Goal: Information Seeking & Learning: Learn about a topic

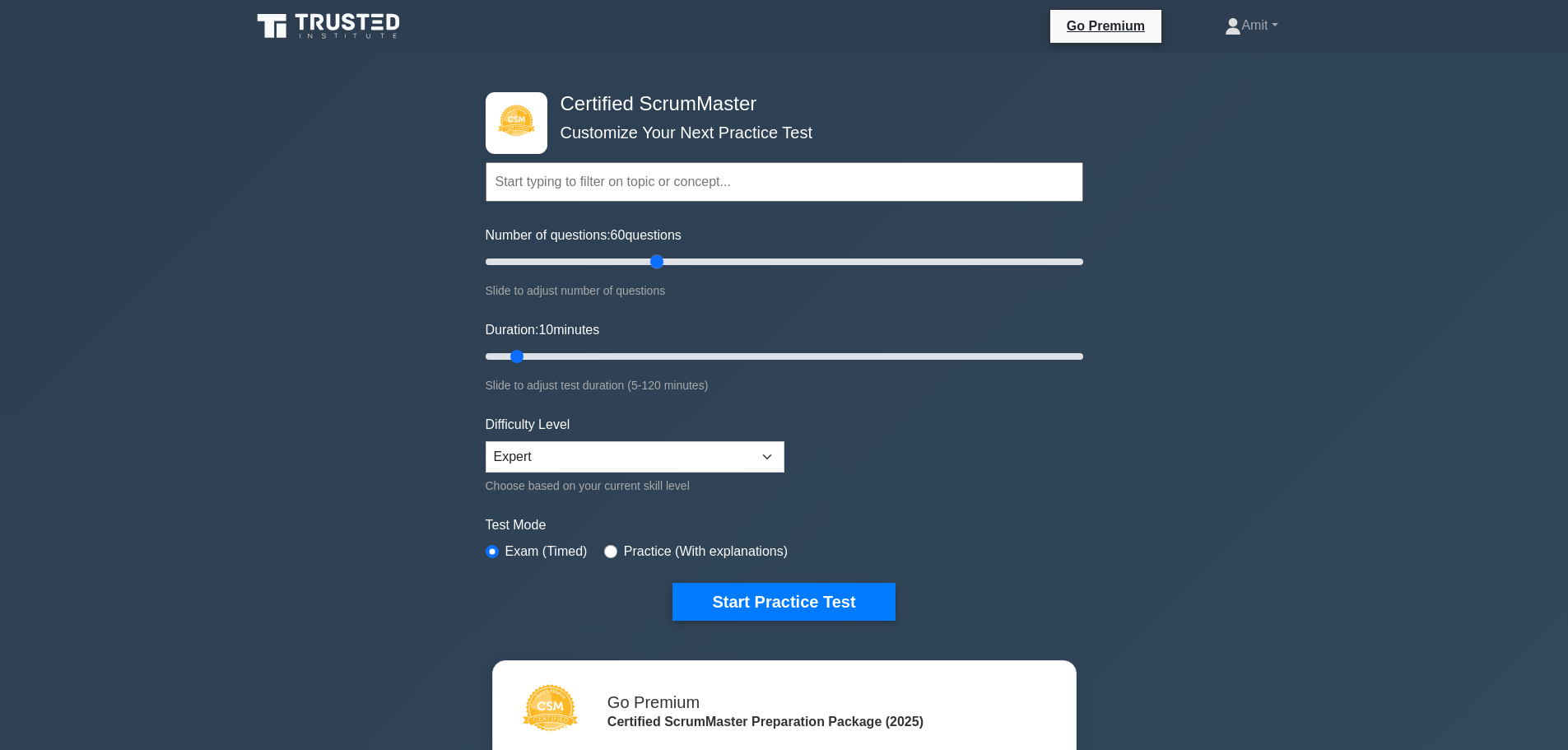
drag, startPoint x: 503, startPoint y: 263, endPoint x: 664, endPoint y: 266, distance: 161.0
type input "60"
click at [402, 128] on input "Number of questions: 60 questions" at bounding box center [784, 261] width 598 height 20
drag, startPoint x: 512, startPoint y: 360, endPoint x: 692, endPoint y: 342, distance: 180.9
click at [402, 128] on input "Duration: 45 minutes" at bounding box center [784, 356] width 598 height 20
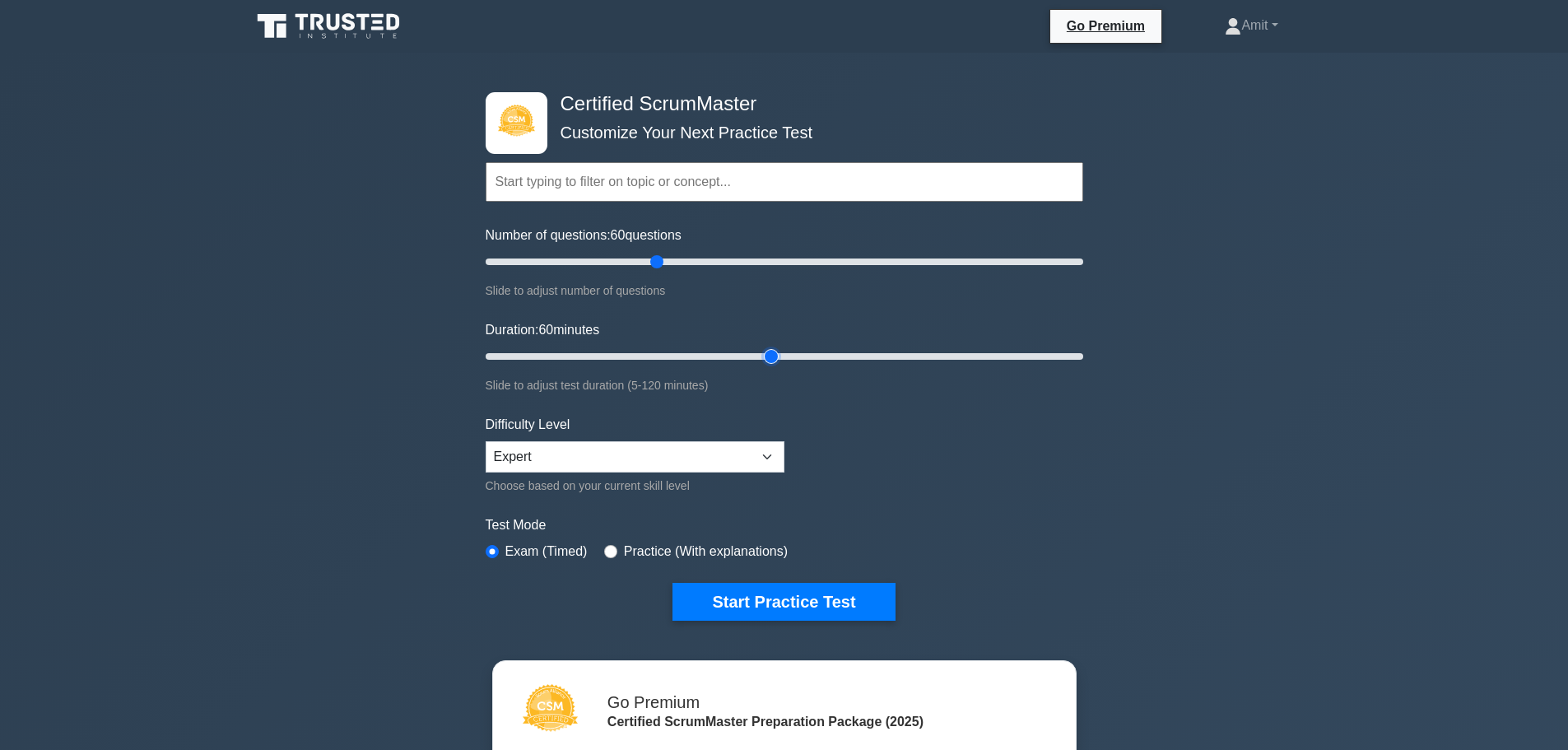
drag, startPoint x: 693, startPoint y: 352, endPoint x: 774, endPoint y: 349, distance: 81.1
type input "60"
click at [402, 128] on input "Duration: 60 minutes" at bounding box center [784, 356] width 598 height 20
drag, startPoint x: 656, startPoint y: 258, endPoint x: 770, endPoint y: 252, distance: 114.2
type input "100"
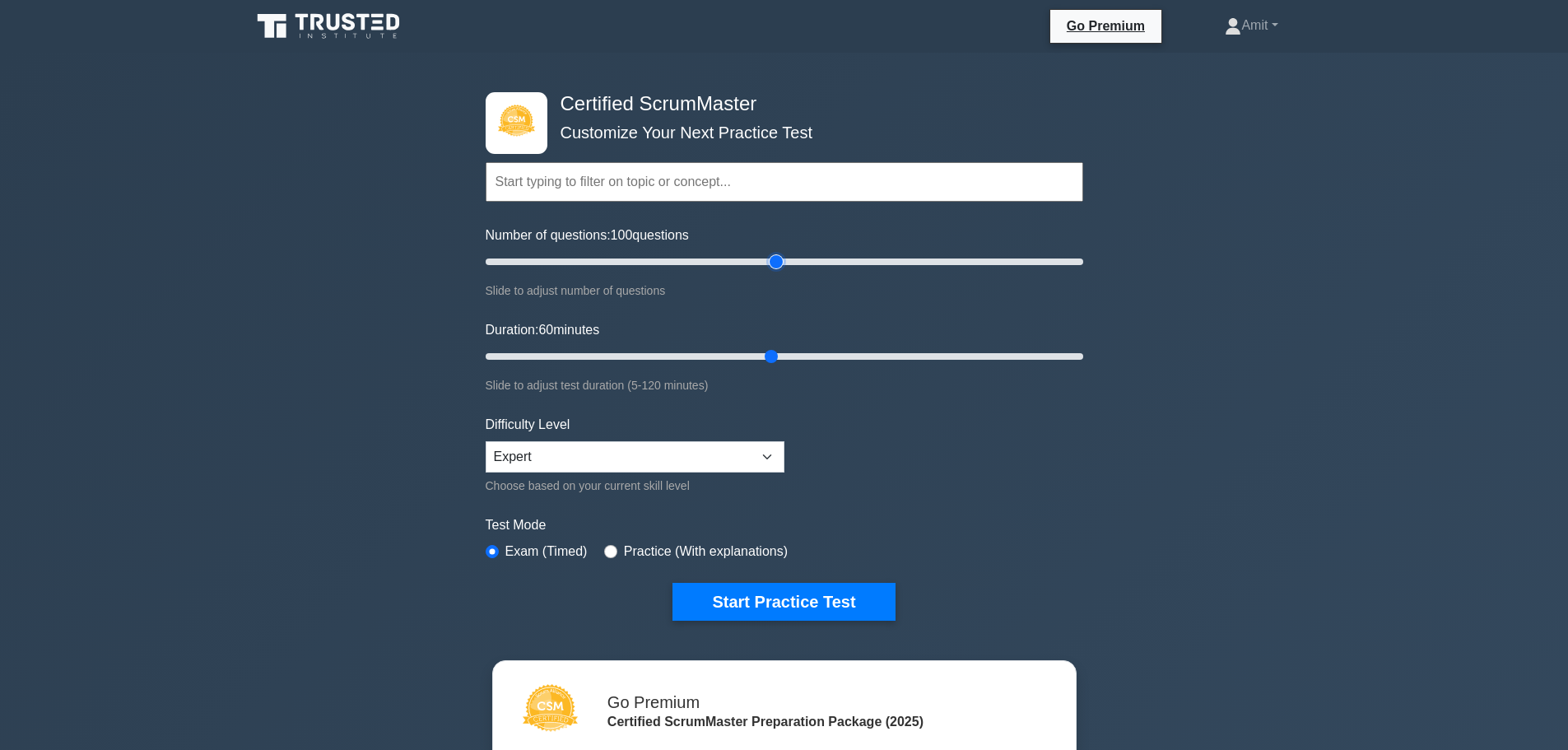
click at [402, 128] on input "Number of questions: 100 questions" at bounding box center [784, 261] width 598 height 20
drag, startPoint x: 771, startPoint y: 359, endPoint x: 888, endPoint y: 347, distance: 117.6
type input "85"
click at [402, 128] on input "Duration: 85 minutes" at bounding box center [784, 356] width 598 height 20
click at [402, 128] on button "Start Practice Test" at bounding box center [783, 602] width 222 height 38
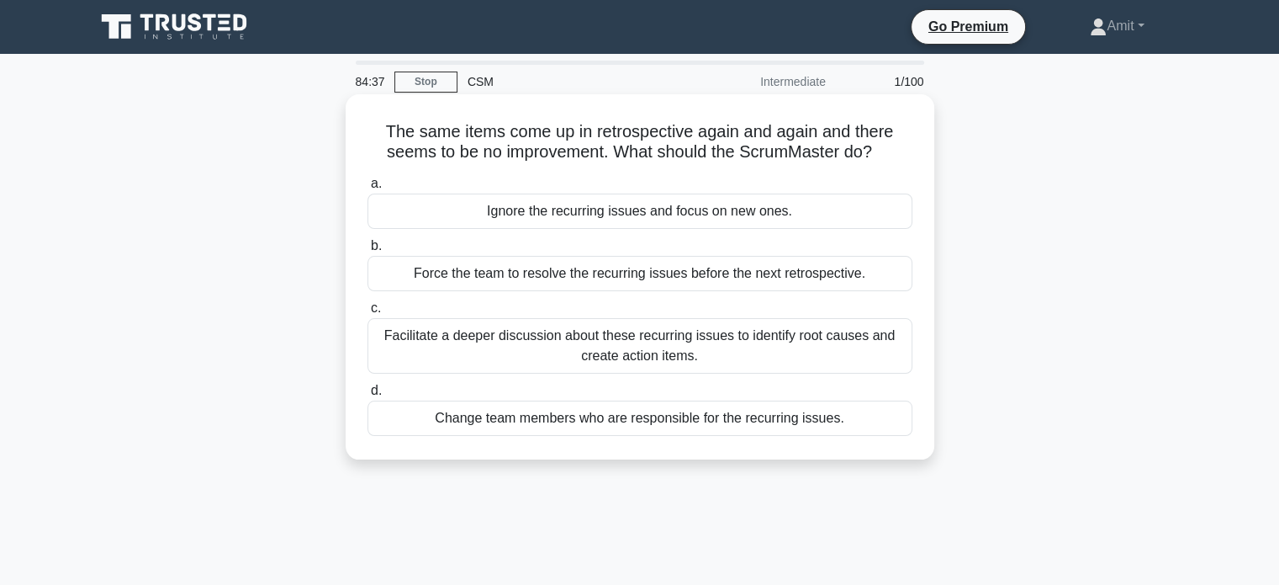
click at [707, 369] on div "Facilitate a deeper discussion about these recurring issues to identify root ca…" at bounding box center [640, 346] width 545 height 56
click at [368, 314] on input "c. Facilitate a deeper discussion about these recurring issues to identify root…" at bounding box center [368, 308] width 0 height 11
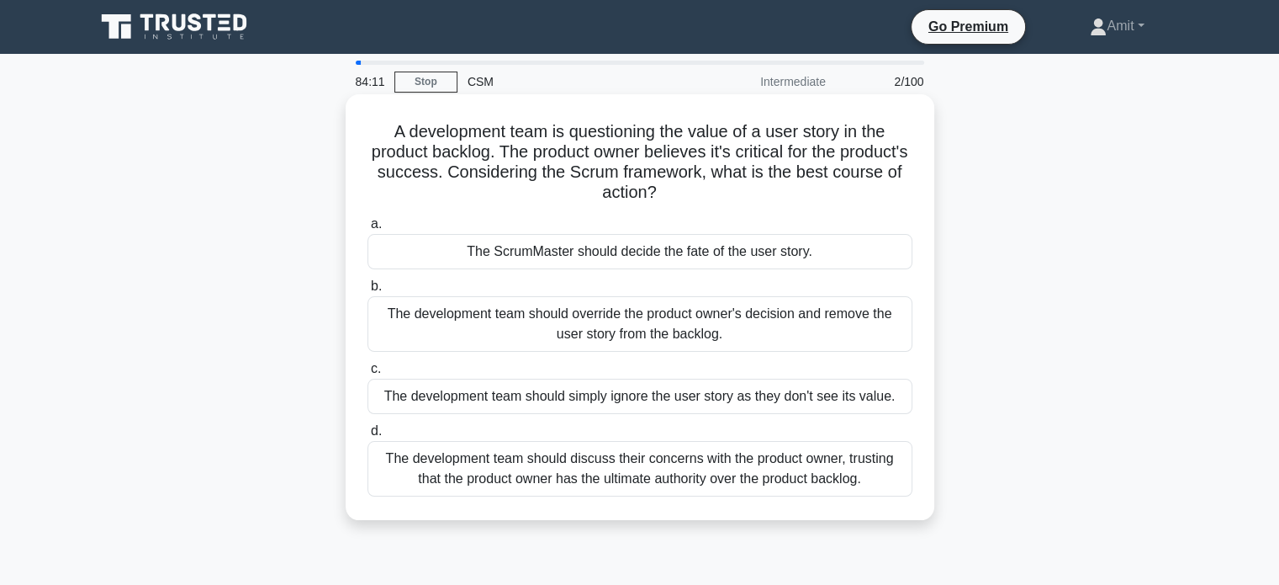
click at [567, 479] on div "The development team should discuss their concerns with the product owner, trus…" at bounding box center [640, 469] width 545 height 56
click at [368, 437] on input "d. The development team should discuss their concerns with the product owner, t…" at bounding box center [368, 431] width 0 height 11
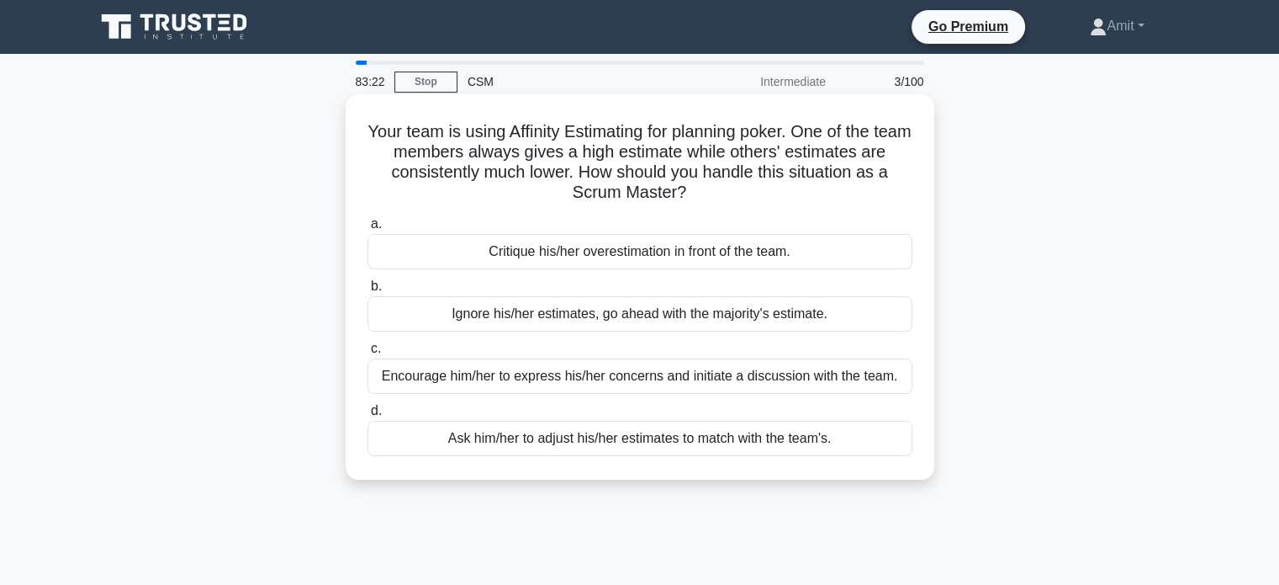
click at [637, 374] on div "Encourage him/her to express his/her concerns and initiate a discussion with th…" at bounding box center [640, 375] width 545 height 35
click at [368, 354] on input "c. Encourage him/her to express his/her concerns and initiate a discussion with…" at bounding box center [368, 348] width 0 height 11
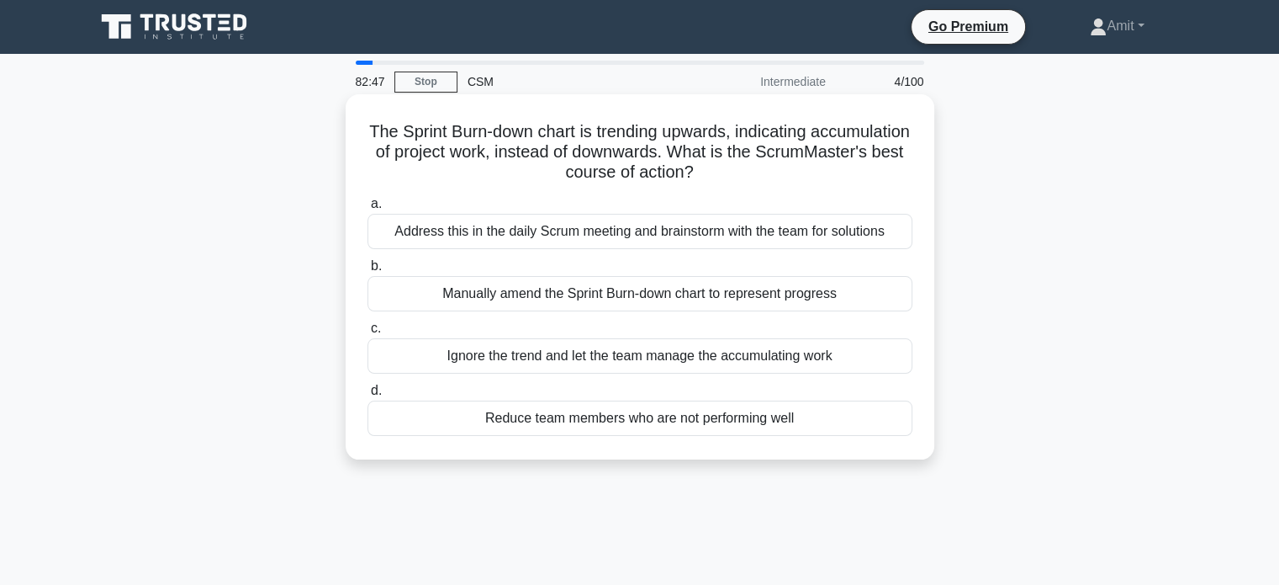
click at [642, 241] on div "Address this in the daily Scrum meeting and brainstorm with the team for soluti…" at bounding box center [640, 231] width 545 height 35
click at [368, 209] on input "a. Address this in the daily Scrum meeting and brainstorm with the team for sol…" at bounding box center [368, 204] width 0 height 11
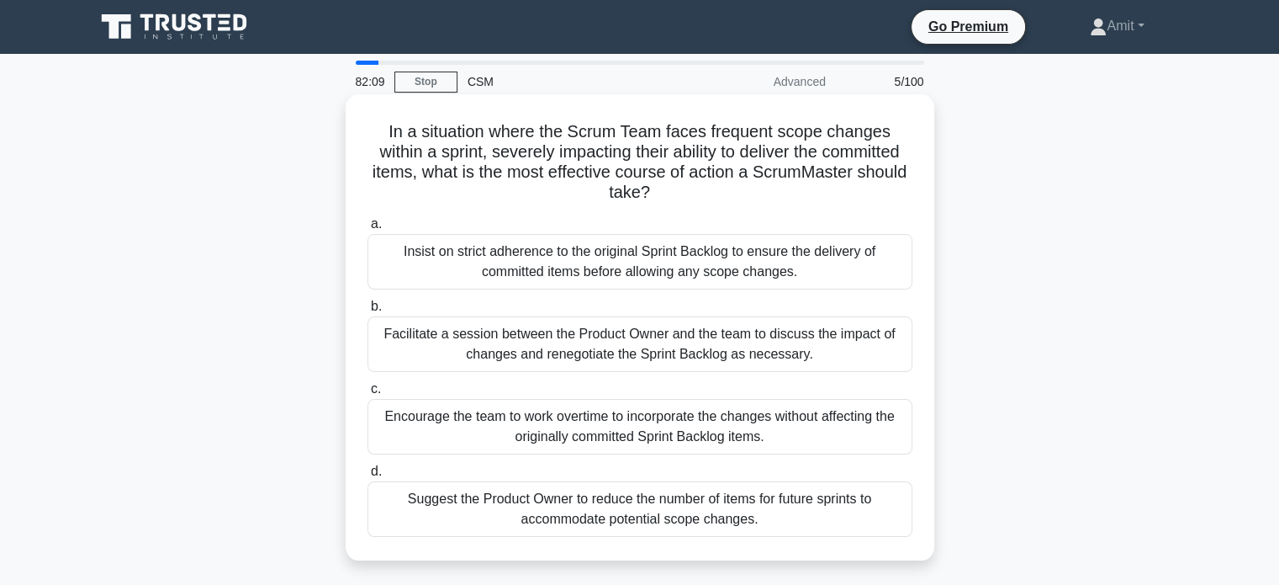
click at [589, 357] on div "Facilitate a session between the Product Owner and the team to discuss the impa…" at bounding box center [640, 344] width 545 height 56
click at [368, 312] on input "b. Facilitate a session between the Product Owner and the team to discuss the i…" at bounding box center [368, 306] width 0 height 11
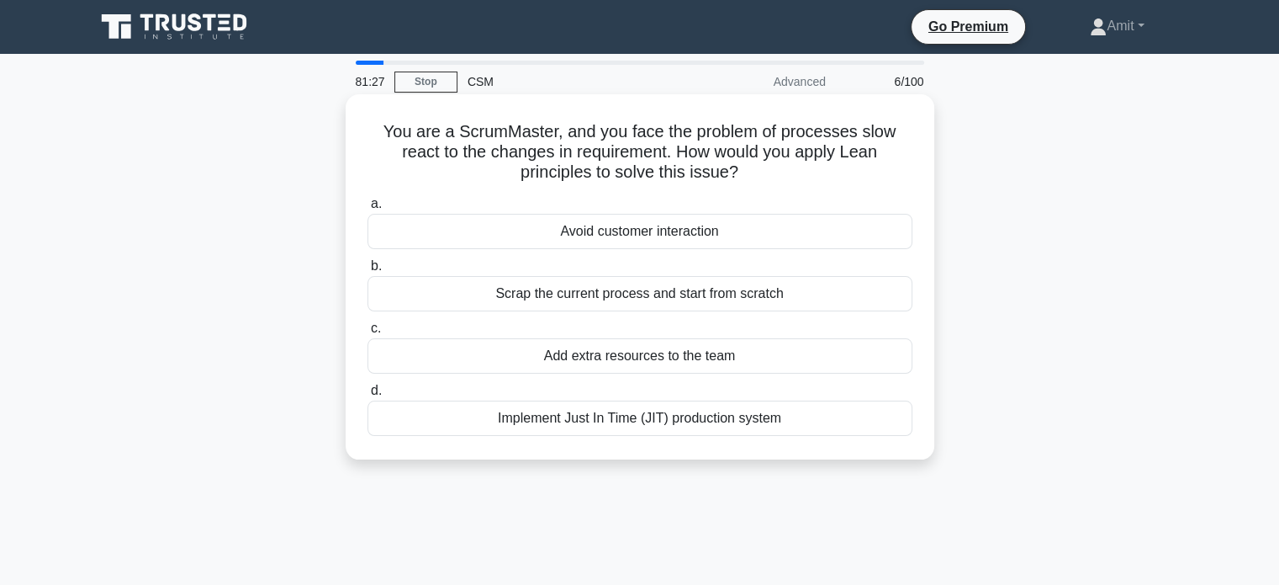
click at [596, 421] on div "Implement Just In Time (JIT) production system" at bounding box center [640, 417] width 545 height 35
click at [368, 396] on input "d. Implement Just In Time (JIT) production system" at bounding box center [368, 390] width 0 height 11
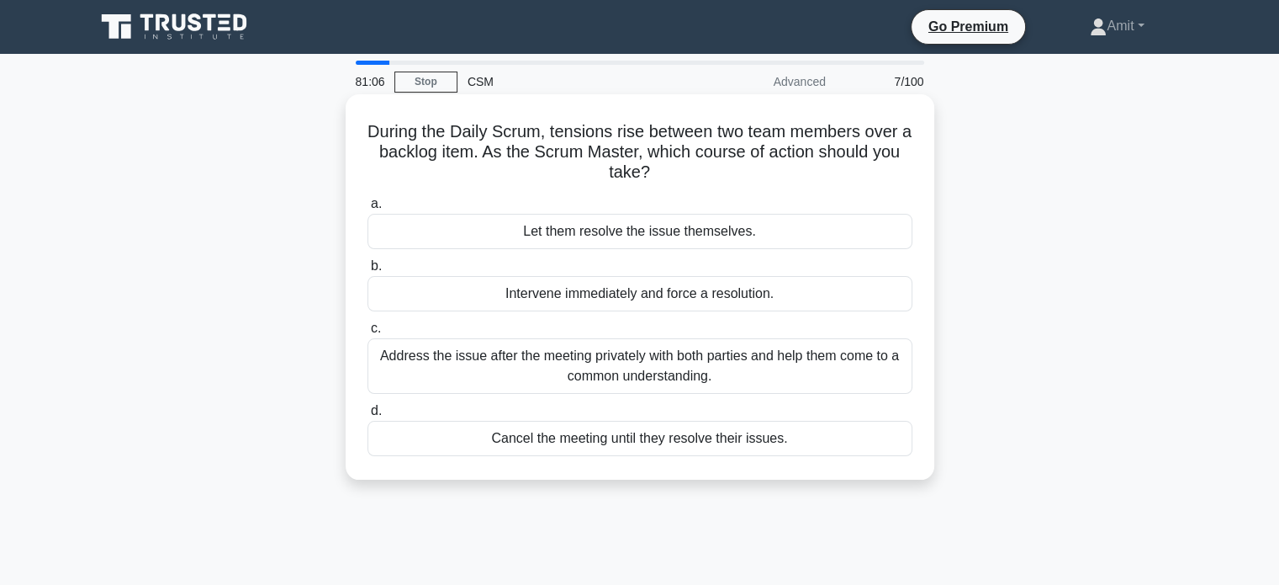
click at [709, 374] on div "Address the issue after the meeting privately with both parties and help them c…" at bounding box center [640, 366] width 545 height 56
click at [368, 334] on input "c. Address the issue after the meeting privately with both parties and help the…" at bounding box center [368, 328] width 0 height 11
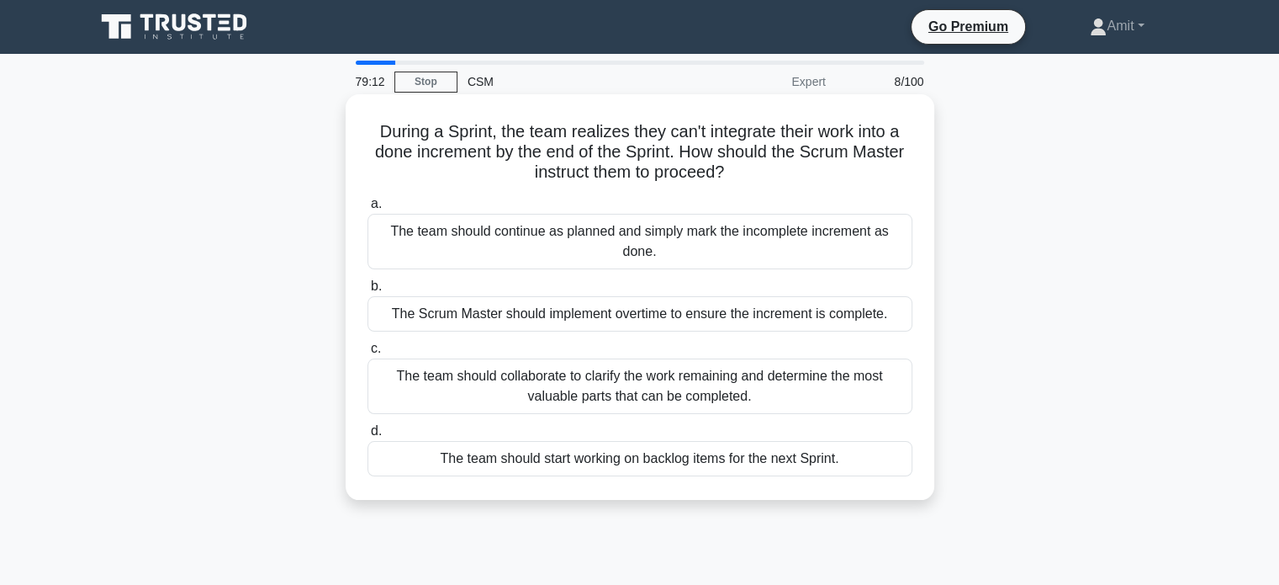
click at [699, 395] on div "The team should collaborate to clarify the work remaining and determine the mos…" at bounding box center [640, 386] width 545 height 56
click at [368, 354] on input "c. The team should collaborate to clarify the work remaining and determine the …" at bounding box center [368, 348] width 0 height 11
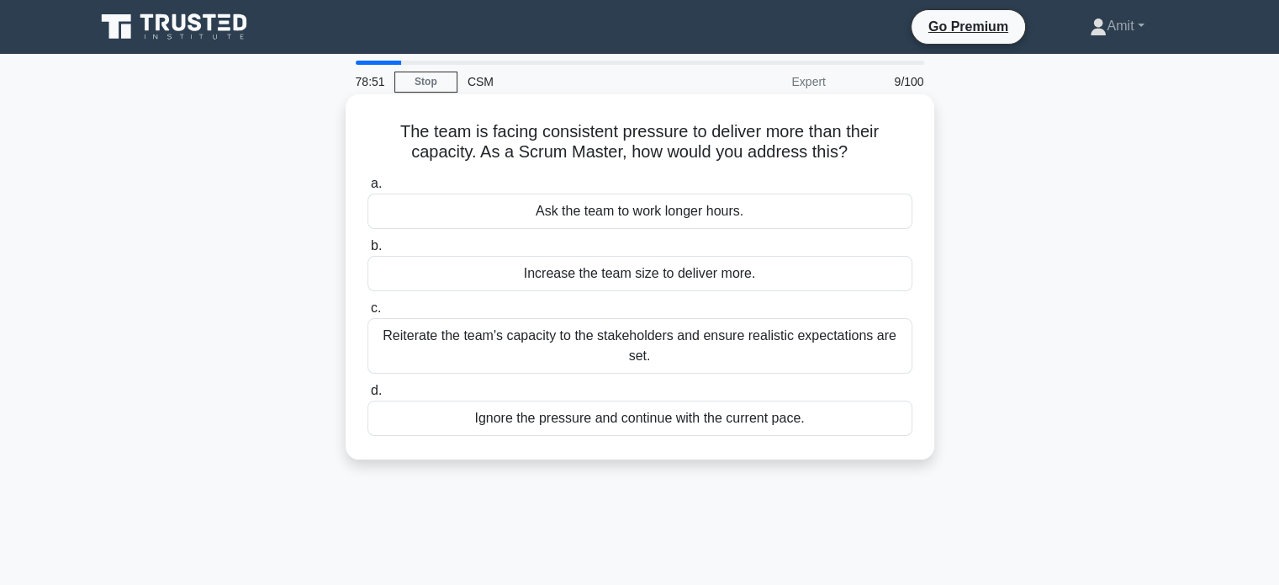
click at [633, 357] on div "Reiterate the team's capacity to the stakeholders and ensure realistic expectat…" at bounding box center [640, 346] width 545 height 56
click at [368, 314] on input "c. Reiterate the team's capacity to the stakeholders and ensure realistic expec…" at bounding box center [368, 308] width 0 height 11
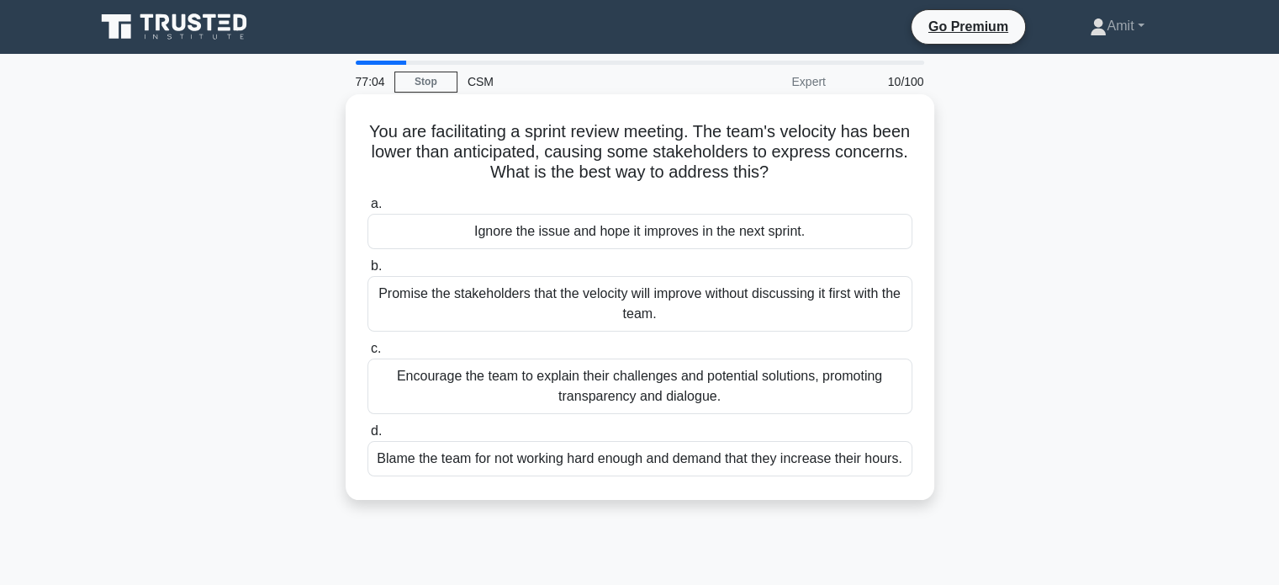
click at [606, 406] on div "Encourage the team to explain their challenges and potential solutions, promoti…" at bounding box center [640, 386] width 545 height 56
click at [368, 354] on input "c. Encourage the team to explain their challenges and potential solutions, prom…" at bounding box center [368, 348] width 0 height 11
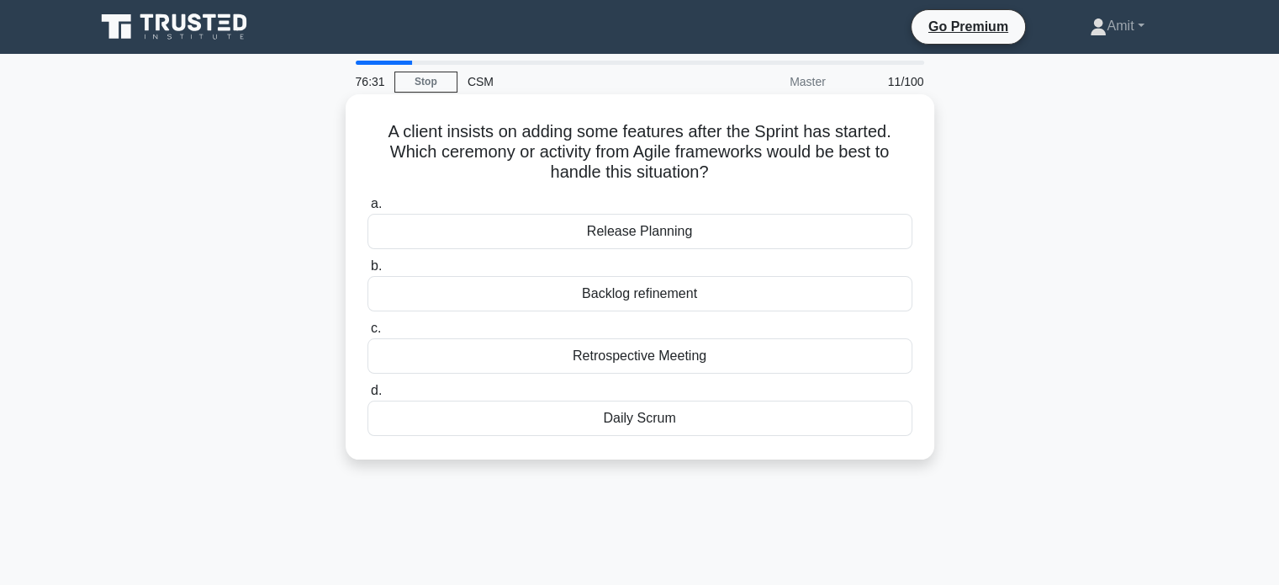
click at [626, 222] on div "Release Planning" at bounding box center [640, 231] width 545 height 35
click at [368, 209] on input "a. Release Planning" at bounding box center [368, 204] width 0 height 11
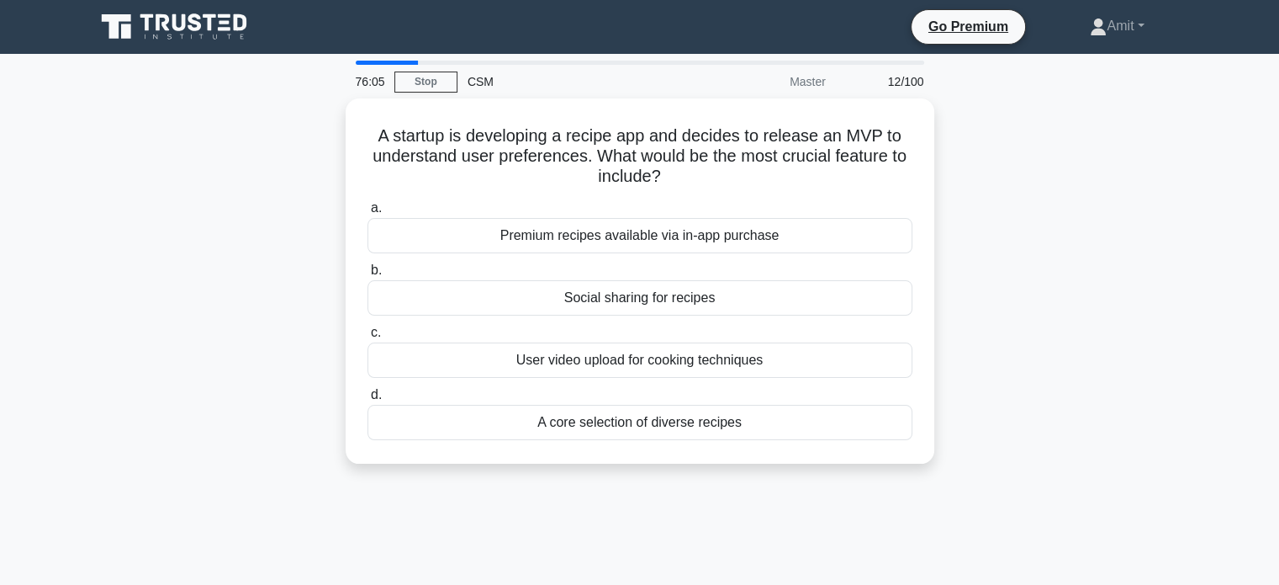
click at [147, 241] on div "A startup is developing a recipe app and decides to release an MVP to understan…" at bounding box center [640, 290] width 1110 height 385
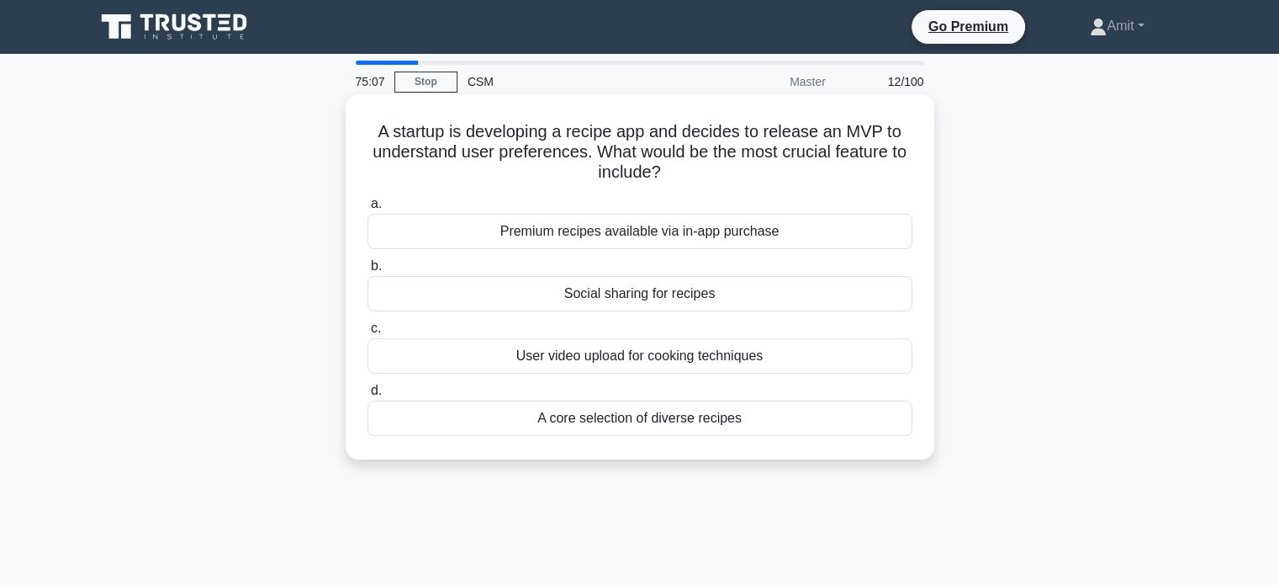
click at [582, 425] on div "A core selection of diverse recipes" at bounding box center [640, 417] width 545 height 35
click at [368, 396] on input "d. A core selection of diverse recipes" at bounding box center [368, 390] width 0 height 11
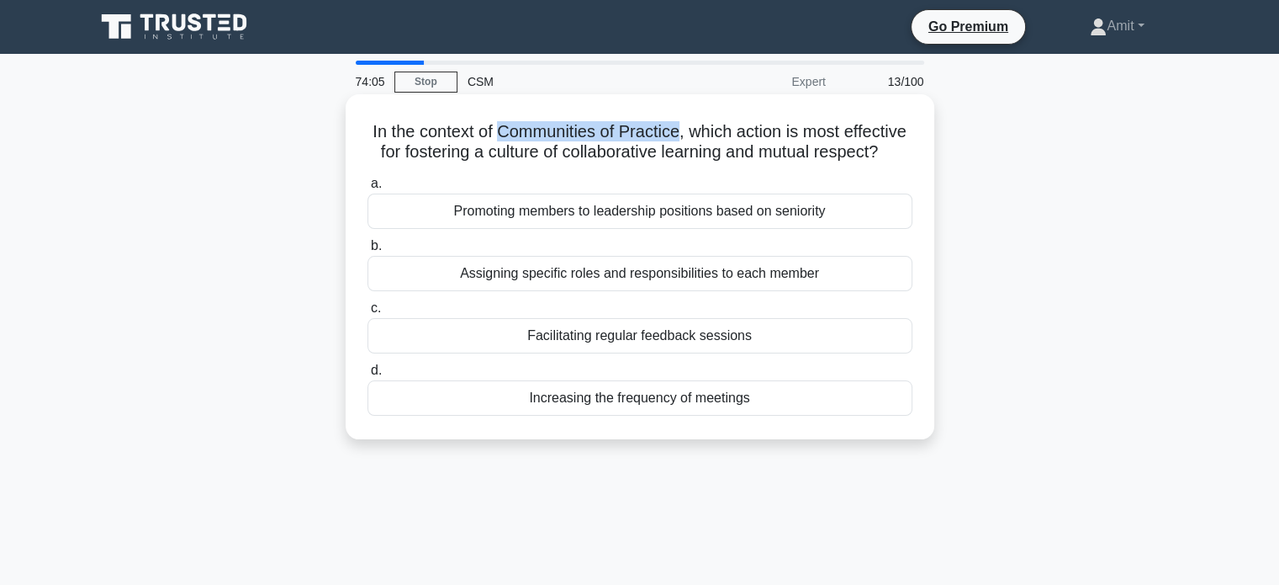
drag, startPoint x: 530, startPoint y: 130, endPoint x: 715, endPoint y: 135, distance: 185.1
click at [715, 135] on h5 "In the context of Communities of Practice, which action is most effective for f…" at bounding box center [640, 142] width 548 height 42
copy h5 "Communities of Practice"
click at [536, 229] on div "Promoting members to leadership positions based on seniority" at bounding box center [640, 210] width 545 height 35
click at [368, 189] on input "a. Promoting members to leadership positions based on seniority" at bounding box center [368, 183] width 0 height 11
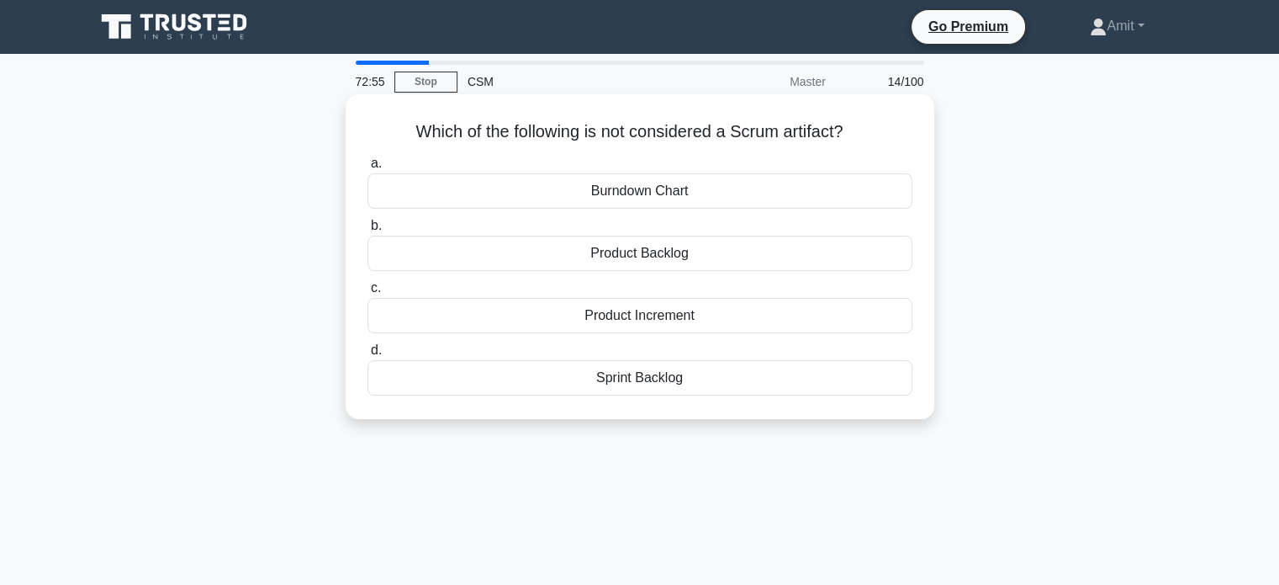
click at [608, 326] on div "Product Increment" at bounding box center [640, 315] width 545 height 35
click at [368, 294] on input "c. Product Increment" at bounding box center [368, 288] width 0 height 11
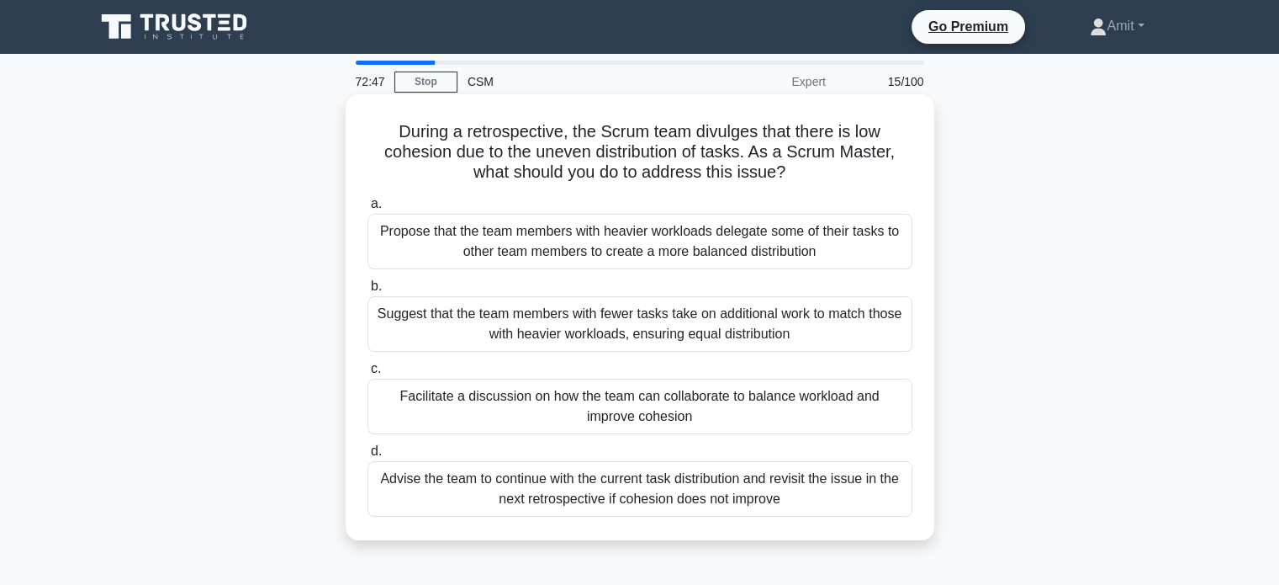
click at [723, 134] on h5 "During a retrospective, the Scrum team divulges that there is low cohesion due …" at bounding box center [640, 152] width 548 height 62
copy h5 "divulges"
click at [653, 400] on div "Facilitate a discussion on how the team can collaborate to balance workload and…" at bounding box center [640, 407] width 545 height 56
click at [368, 374] on input "c. Facilitate a discussion on how the team can collaborate to balance workload …" at bounding box center [368, 368] width 0 height 11
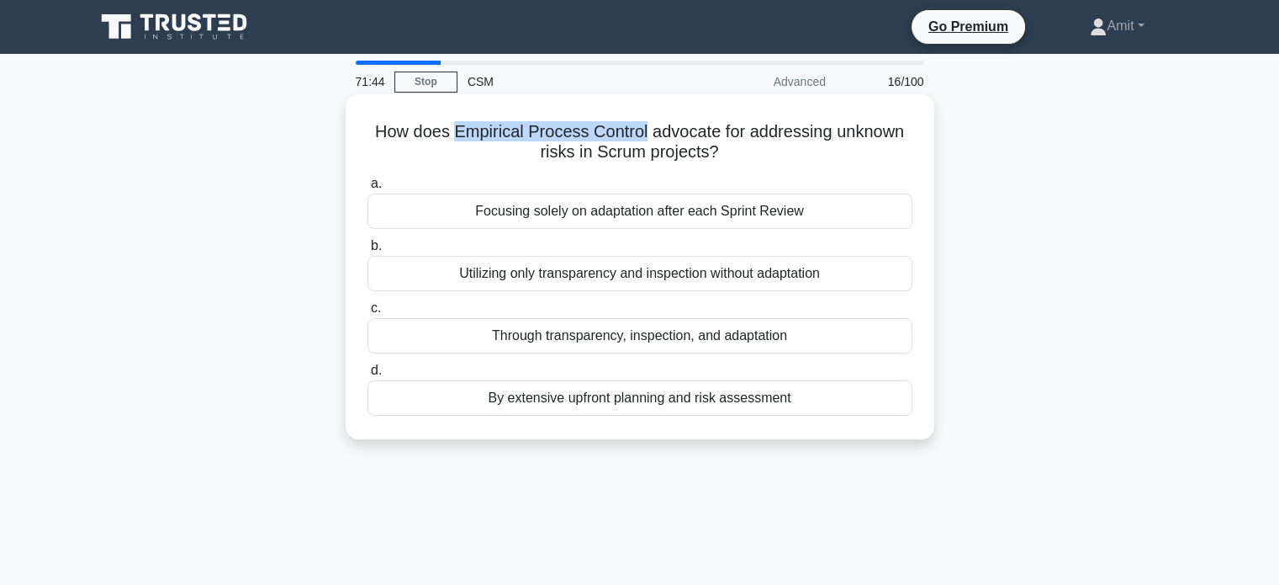
drag, startPoint x: 454, startPoint y: 127, endPoint x: 646, endPoint y: 136, distance: 192.0
click at [646, 136] on h5 "How does Empirical Process Control advocate for addressing unknown risks in Scr…" at bounding box center [640, 142] width 548 height 42
copy h5 "Empirical Process Control"
click at [635, 336] on div "Through transparency, inspection, and adaptation" at bounding box center [640, 335] width 545 height 35
click at [368, 314] on input "c. Through transparency, inspection, and adaptation" at bounding box center [368, 308] width 0 height 11
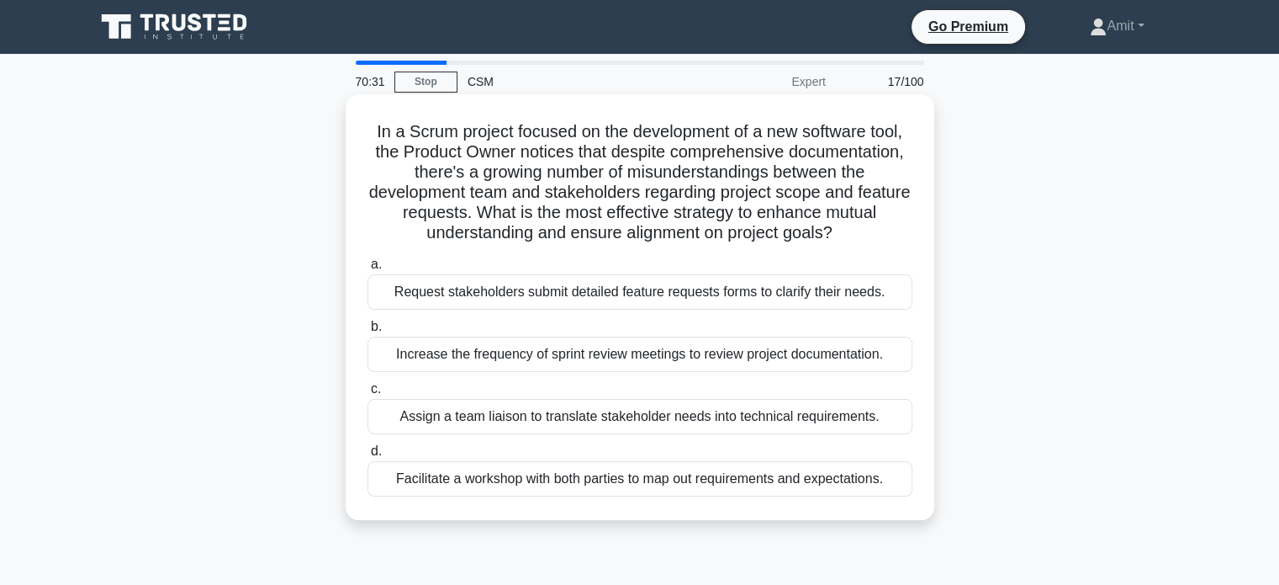
click at [642, 485] on div "Facilitate a workshop with both parties to map out requirements and expectation…" at bounding box center [640, 478] width 545 height 35
click at [368, 457] on input "d. Facilitate a workshop with both parties to map out requirements and expectat…" at bounding box center [368, 451] width 0 height 11
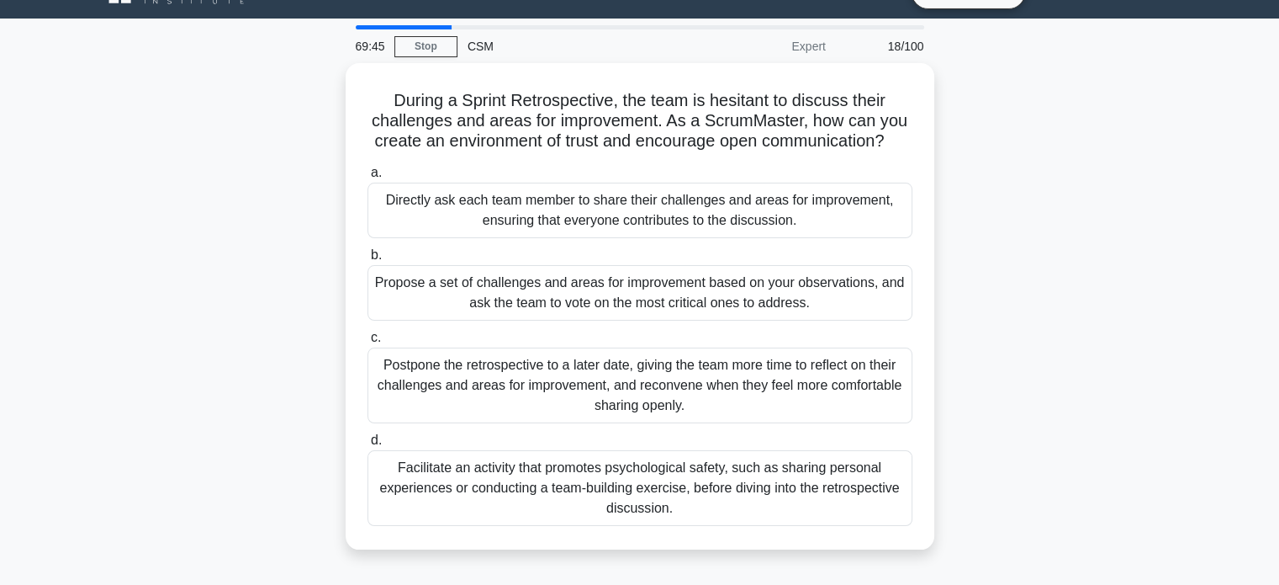
scroll to position [36, 0]
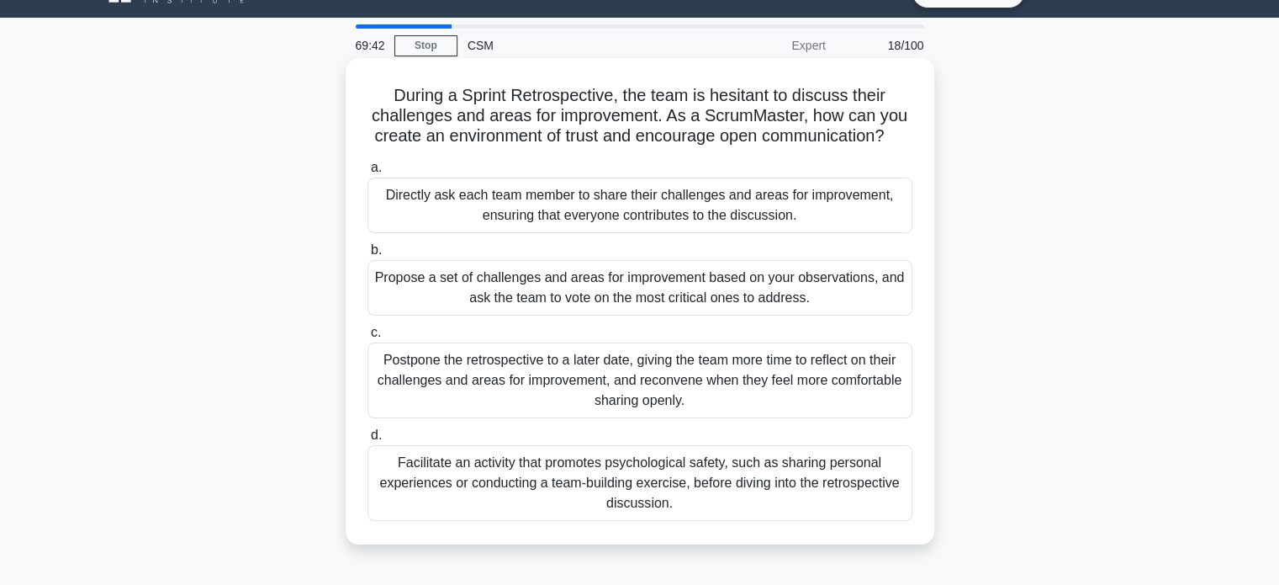
click at [670, 514] on div "Facilitate an activity that promotes psychological safety, such as sharing pers…" at bounding box center [640, 483] width 545 height 76
click at [368, 441] on input "d. Facilitate an activity that promotes psychological safety, such as sharing p…" at bounding box center [368, 435] width 0 height 11
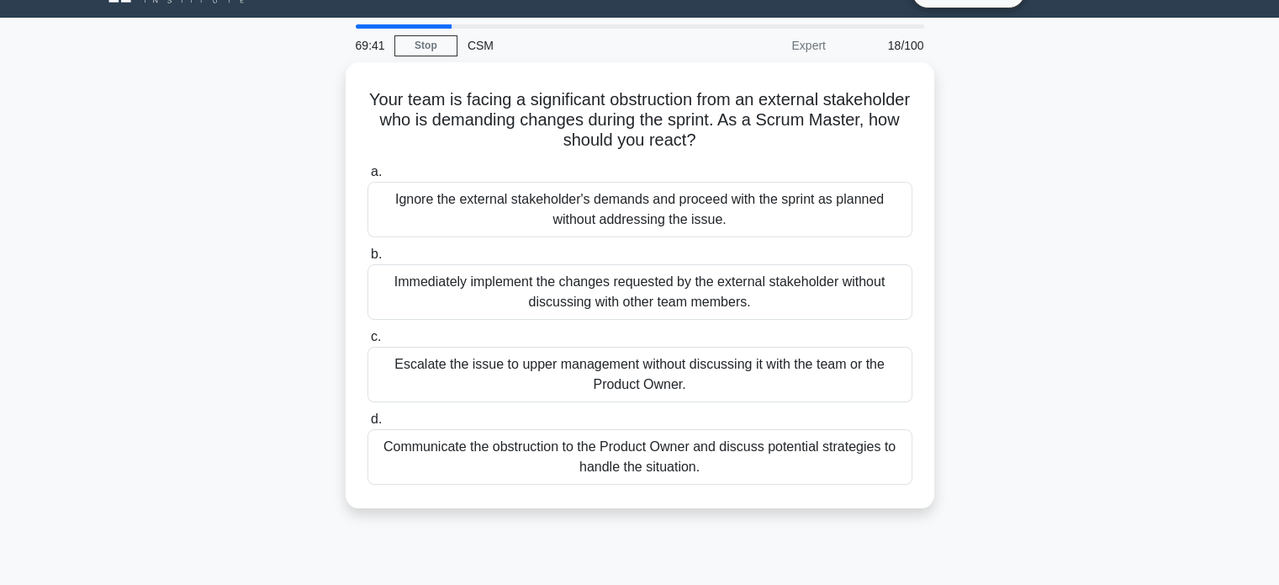
scroll to position [0, 0]
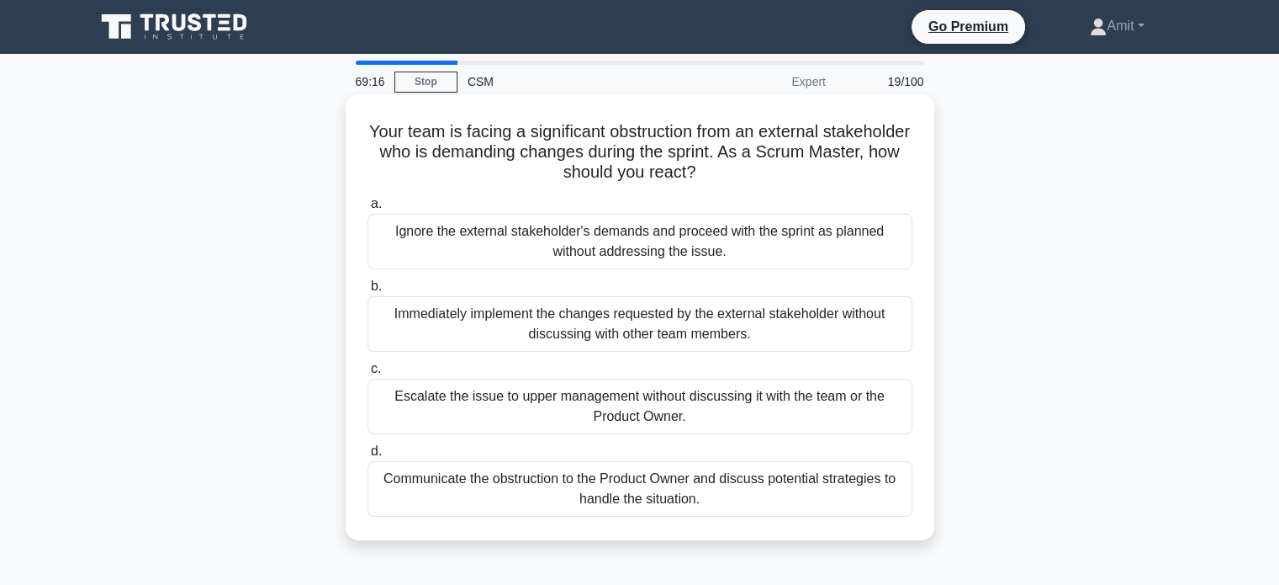
click at [630, 490] on div "Communicate the obstruction to the Product Owner and discuss potential strategi…" at bounding box center [640, 489] width 545 height 56
click at [368, 457] on input "d. Communicate the obstruction to the Product Owner and discuss potential strat…" at bounding box center [368, 451] width 0 height 11
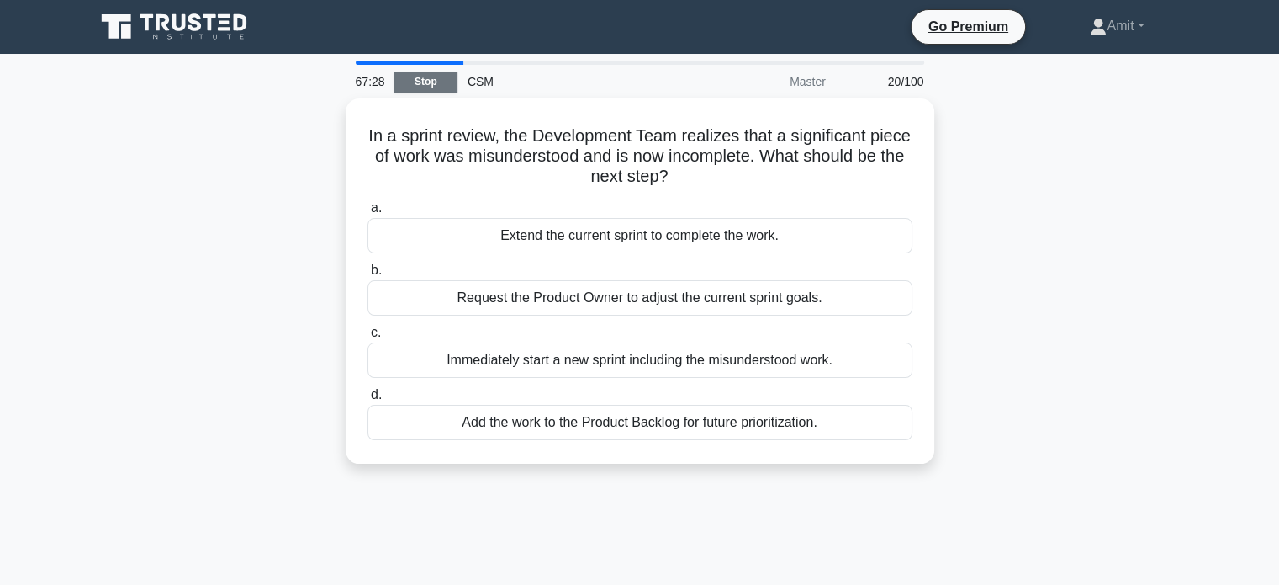
click at [418, 77] on link "Stop" at bounding box center [426, 82] width 63 height 21
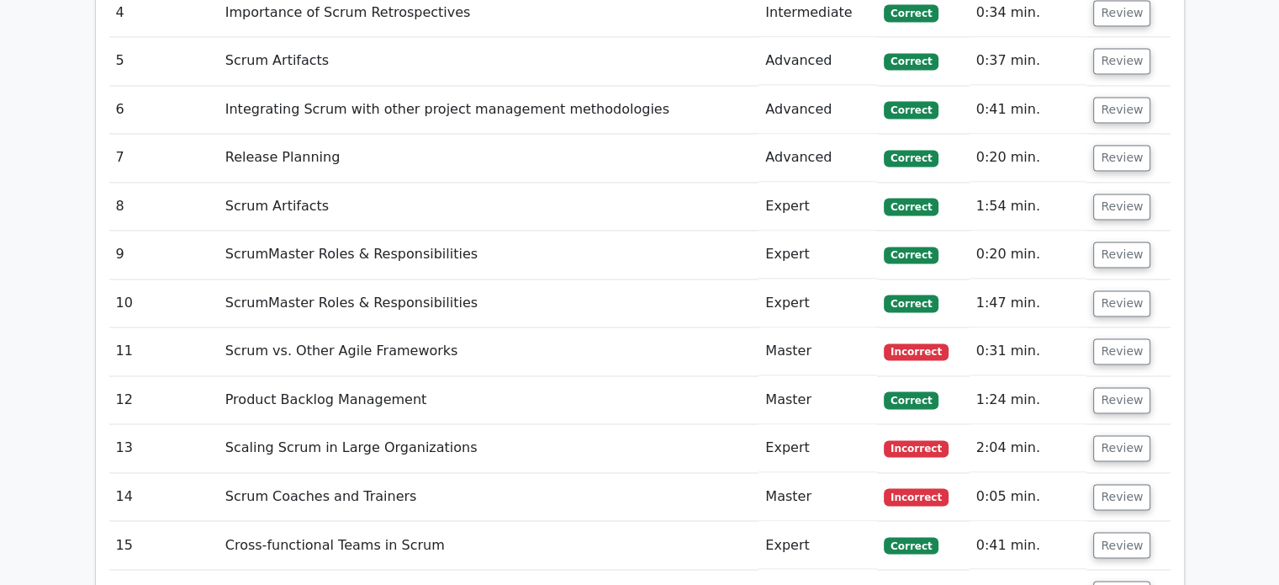
scroll to position [2667, 0]
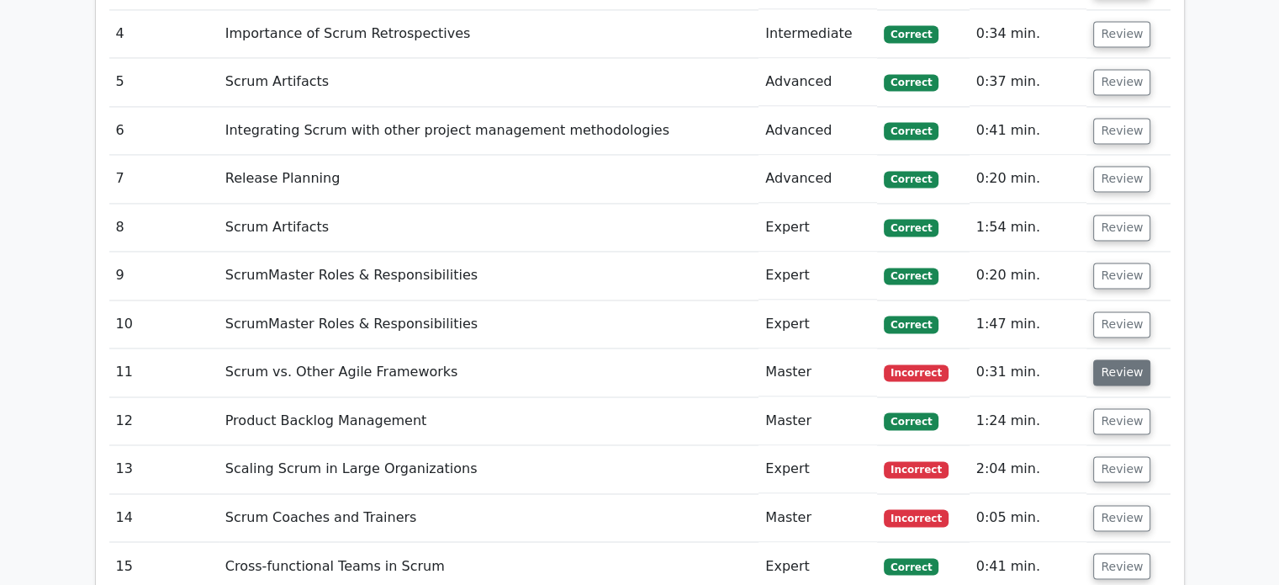
click at [1115, 359] on button "Review" at bounding box center [1122, 372] width 57 height 26
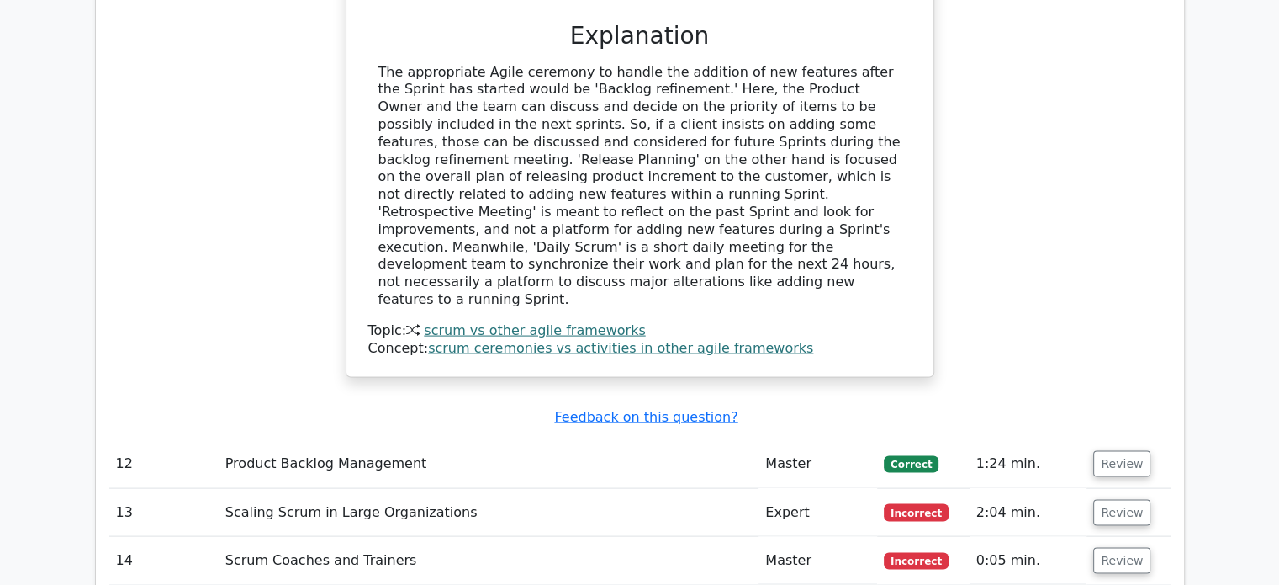
scroll to position [3462, 0]
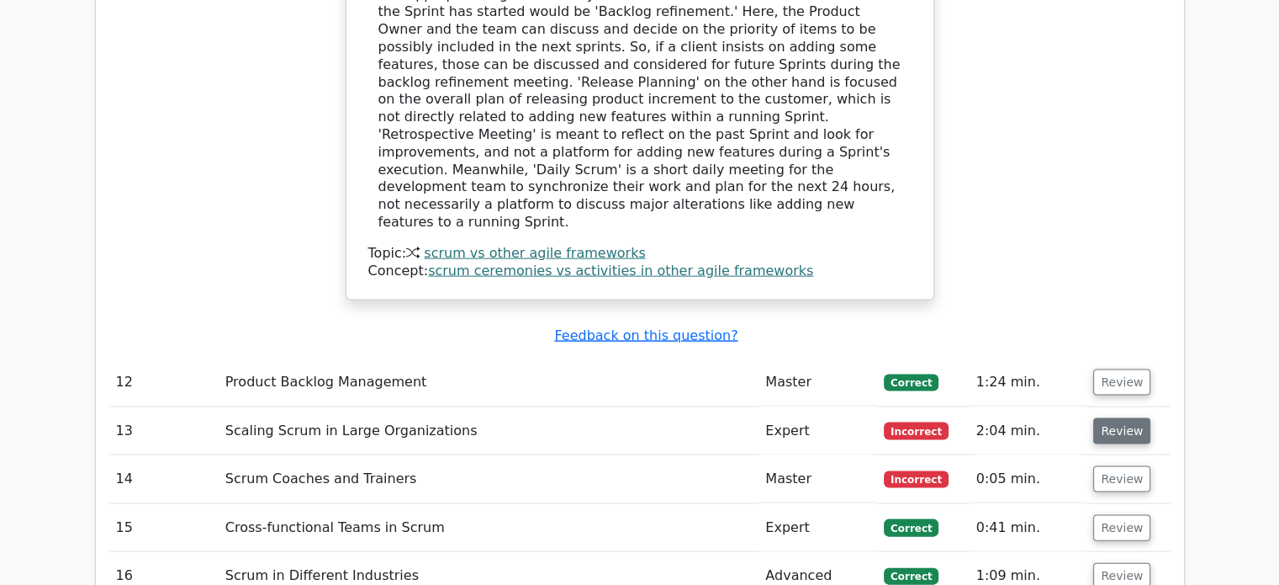
click at [1117, 418] on button "Review" at bounding box center [1122, 431] width 57 height 26
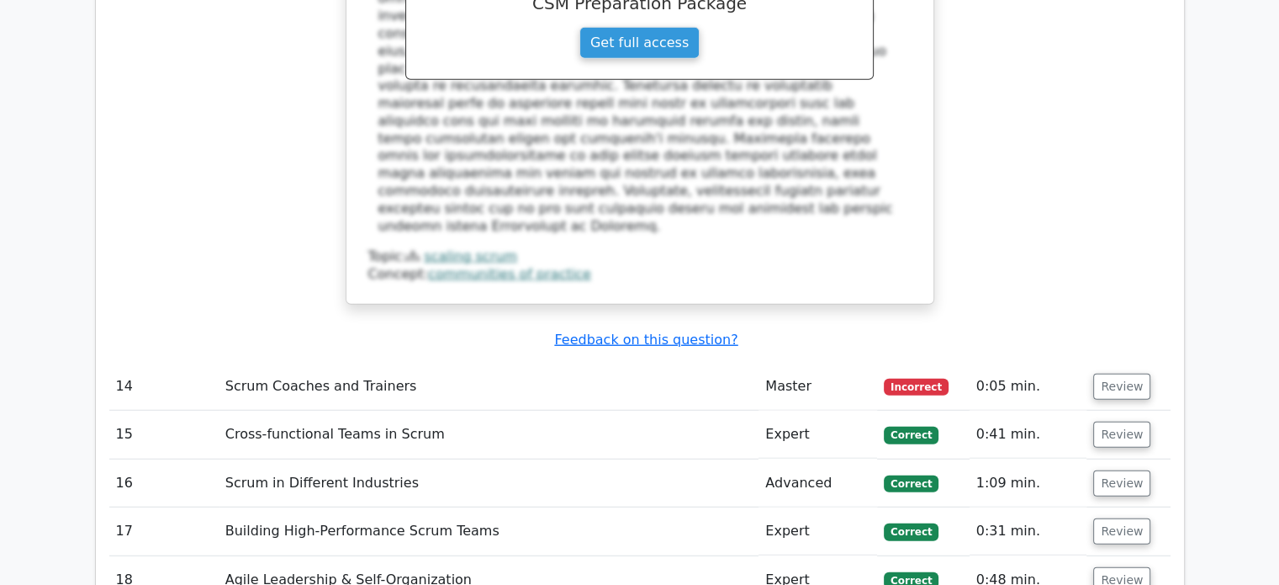
scroll to position [4384, 0]
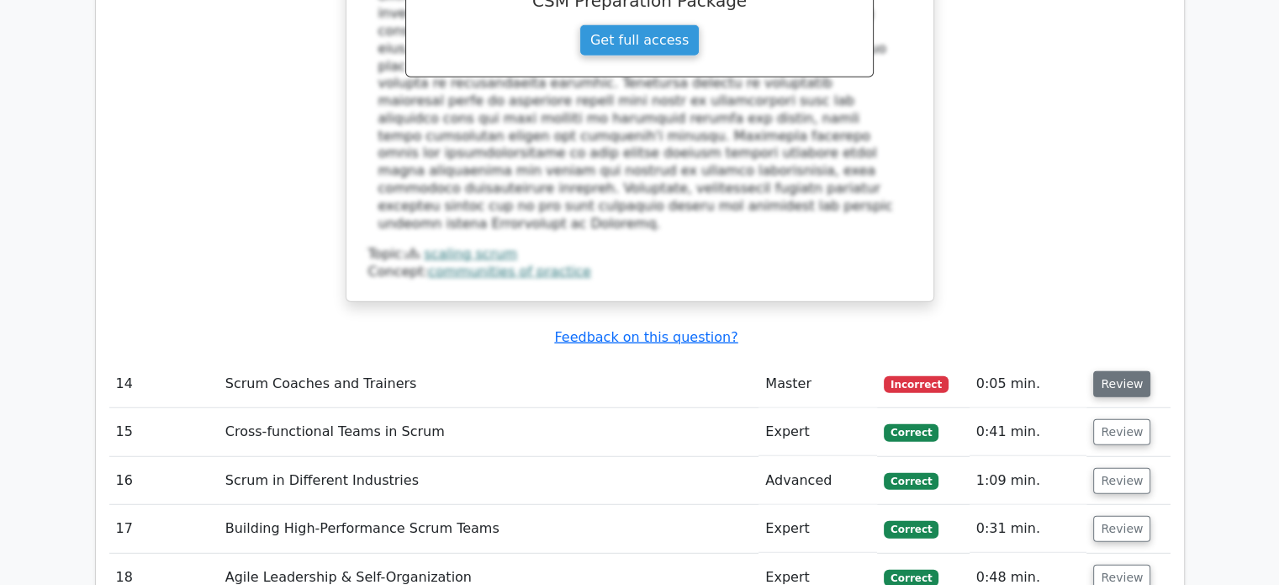
click at [1126, 371] on button "Review" at bounding box center [1122, 384] width 57 height 26
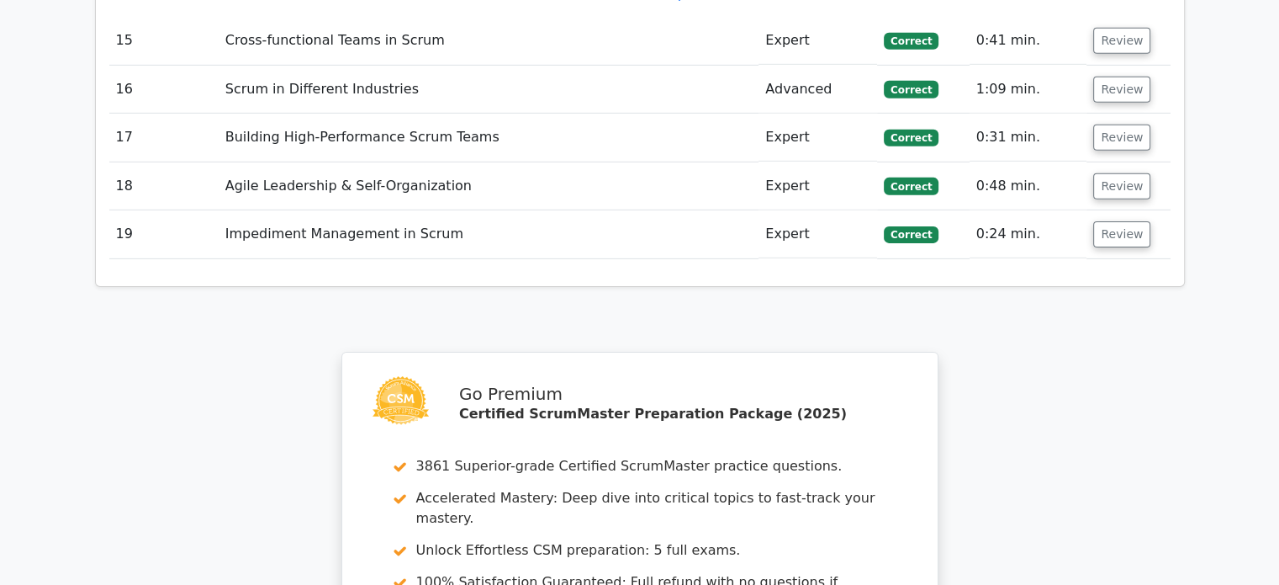
scroll to position [5387, 0]
